Goal: Information Seeking & Learning: Learn about a topic

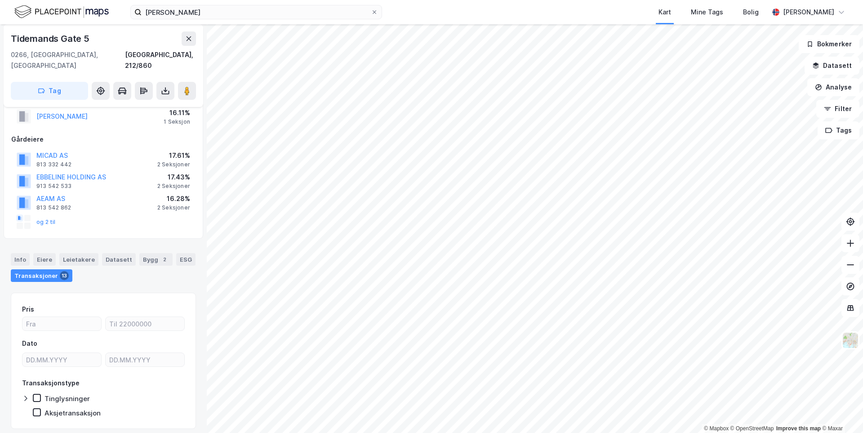
scroll to position [90, 0]
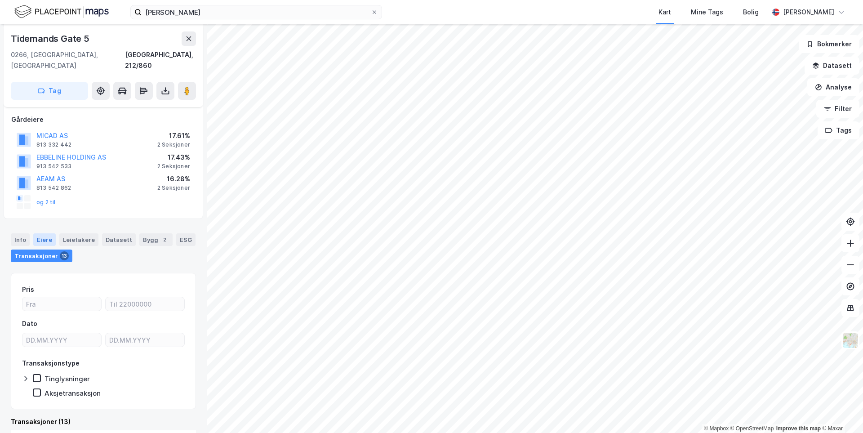
click at [42, 233] on div "Eiere" at bounding box center [44, 239] width 22 height 13
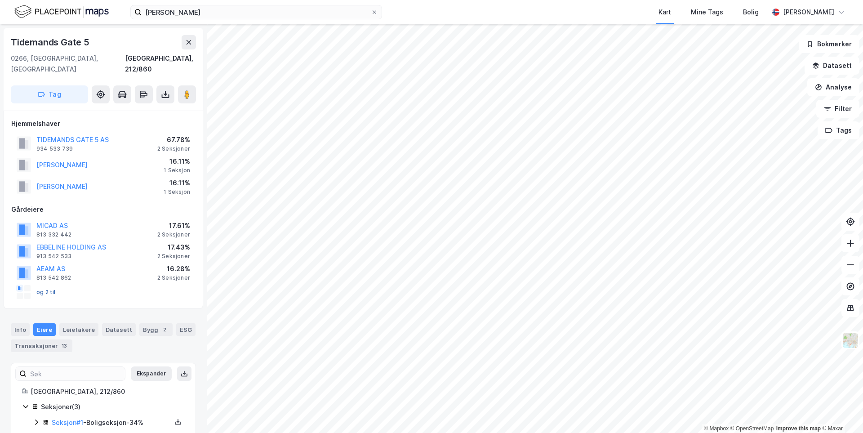
click at [0, 0] on button "og 2 til" at bounding box center [0, 0] width 0 height 0
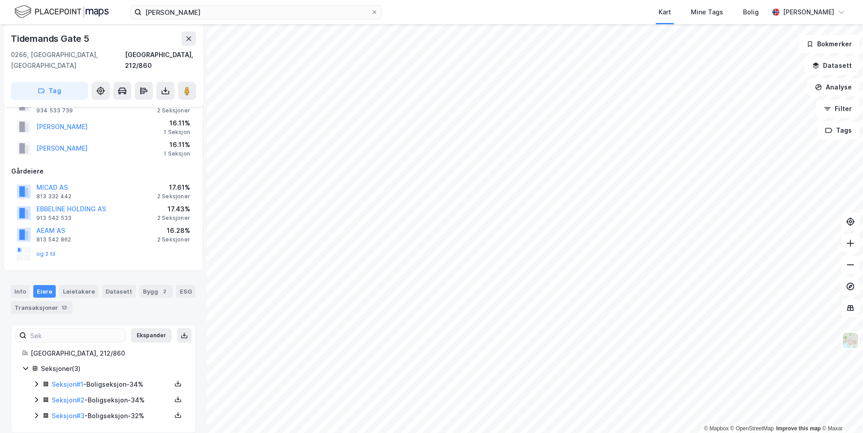
click at [39, 380] on icon at bounding box center [36, 383] width 7 height 7
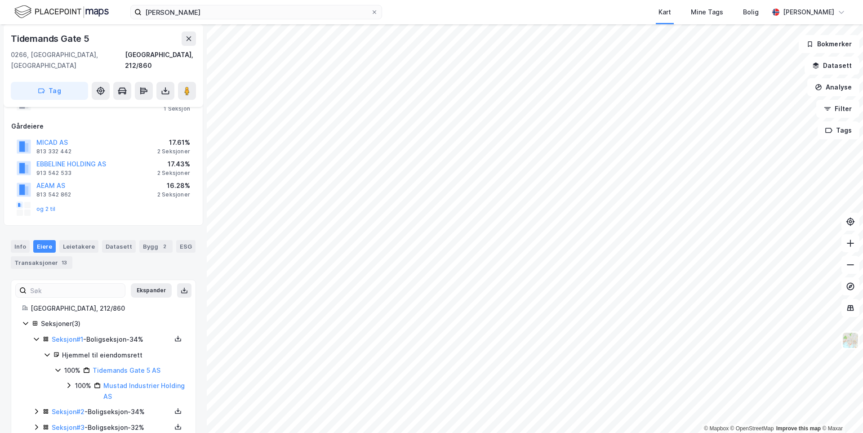
scroll to position [95, 0]
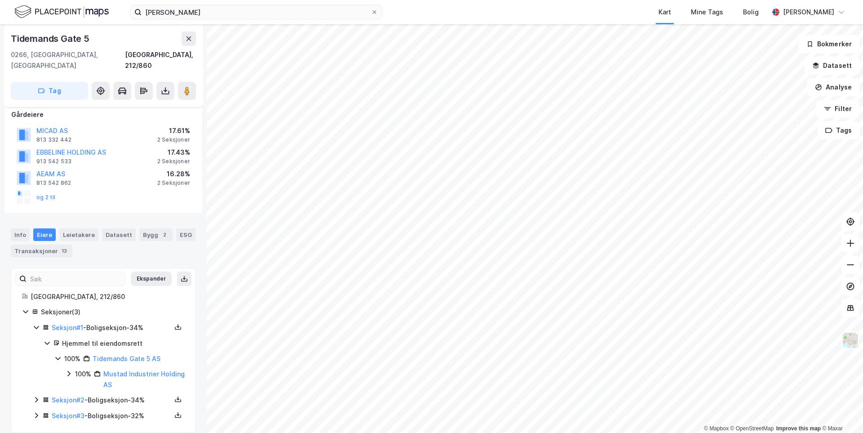
click at [34, 395] on div "Seksjon # 2 - Boligseksjon - 34%" at bounding box center [109, 400] width 152 height 11
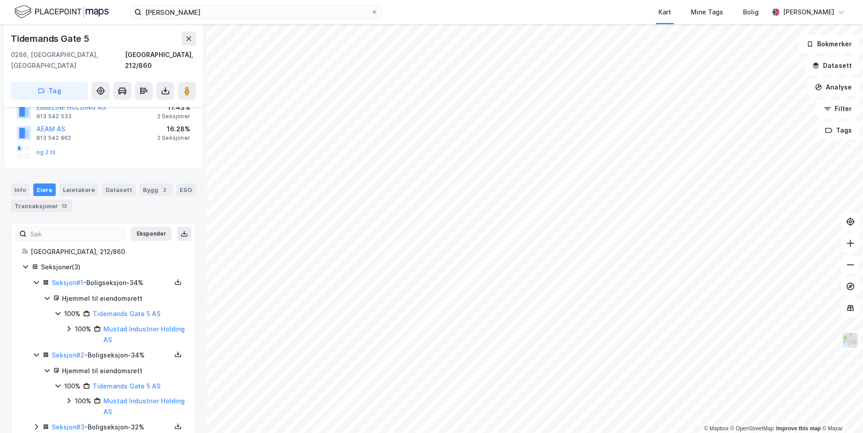
scroll to position [151, 0]
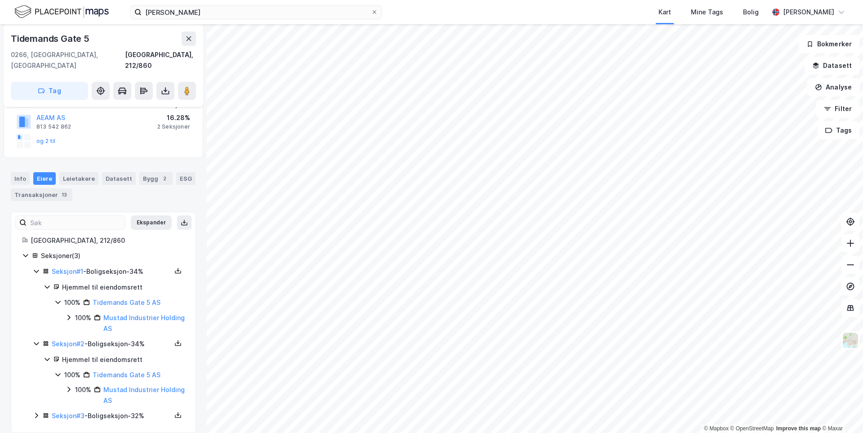
click at [35, 412] on icon at bounding box center [36, 415] width 7 height 7
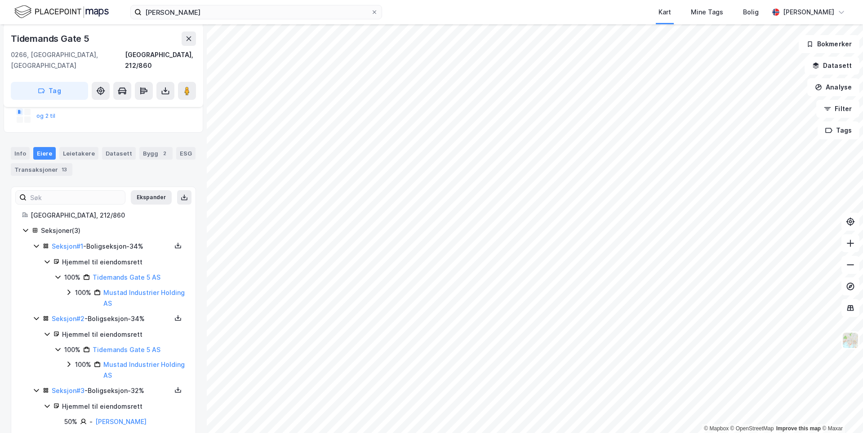
scroll to position [197, 0]
